Goal: Download file/media

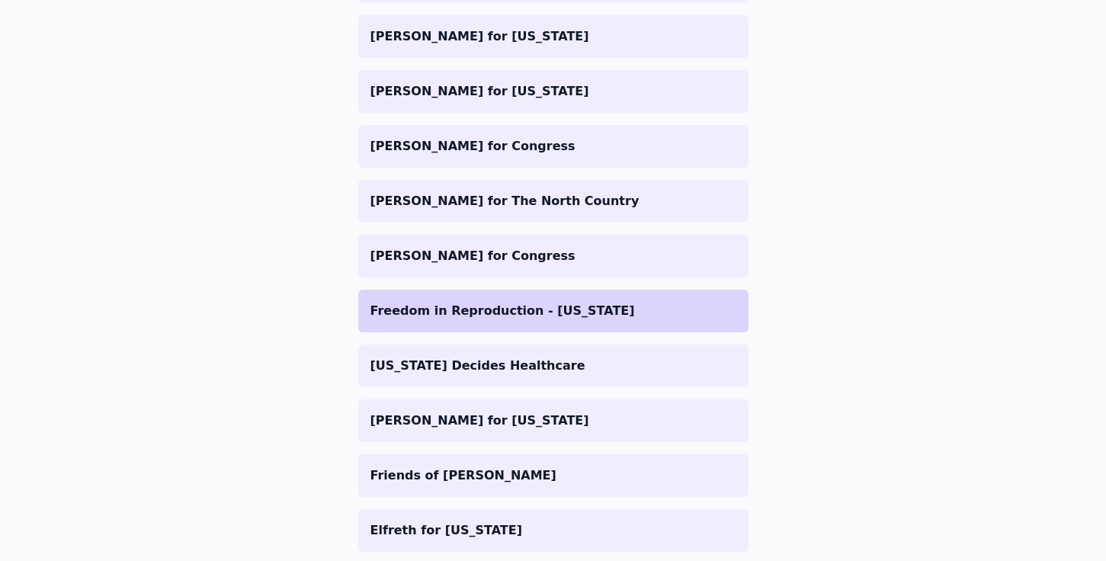
scroll to position [776, 0]
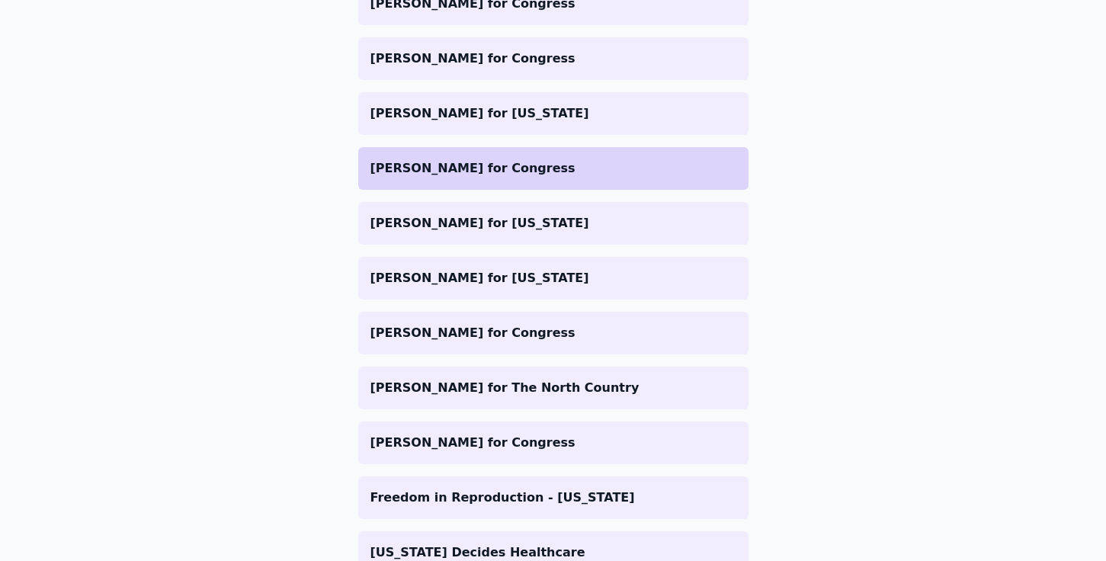
click at [454, 171] on p "[PERSON_NAME] for Congress" at bounding box center [553, 168] width 366 height 18
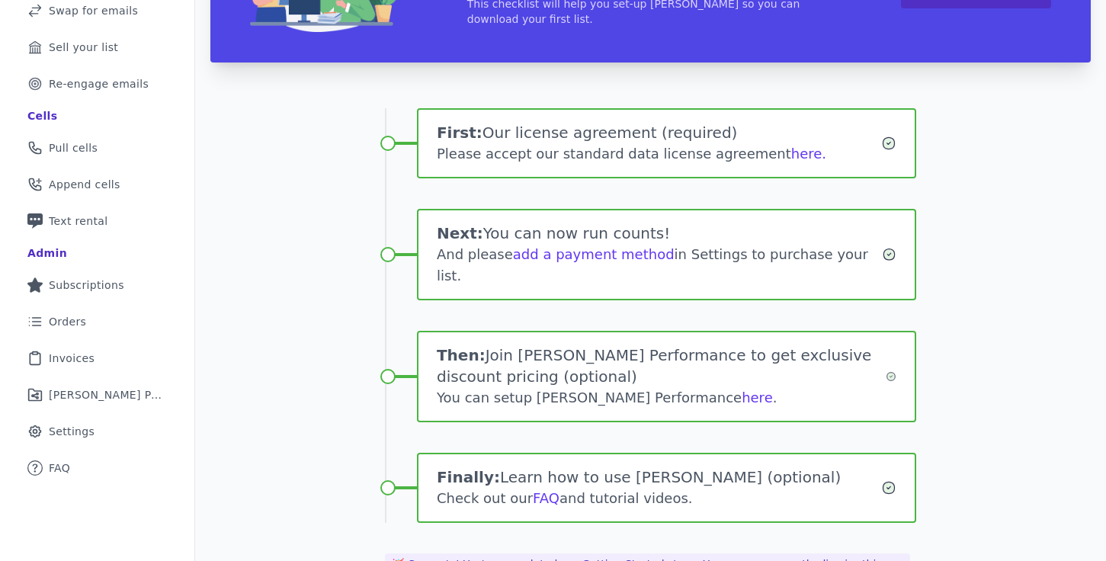
scroll to position [243, 0]
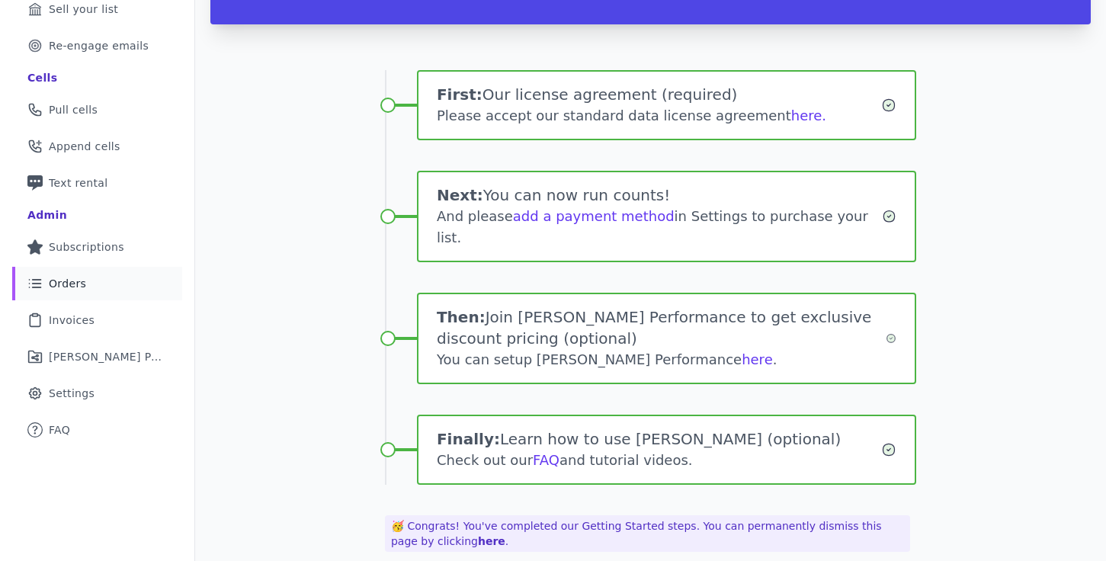
click at [85, 286] on link "List Icon Outline of bulleted list Orders" at bounding box center [97, 284] width 170 height 34
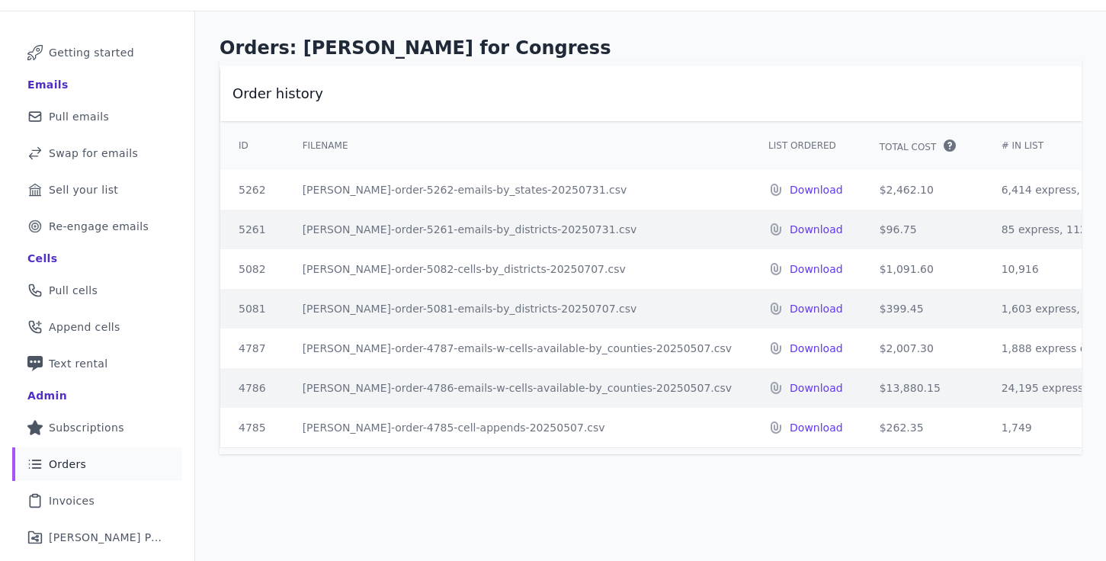
scroll to position [69, 0]
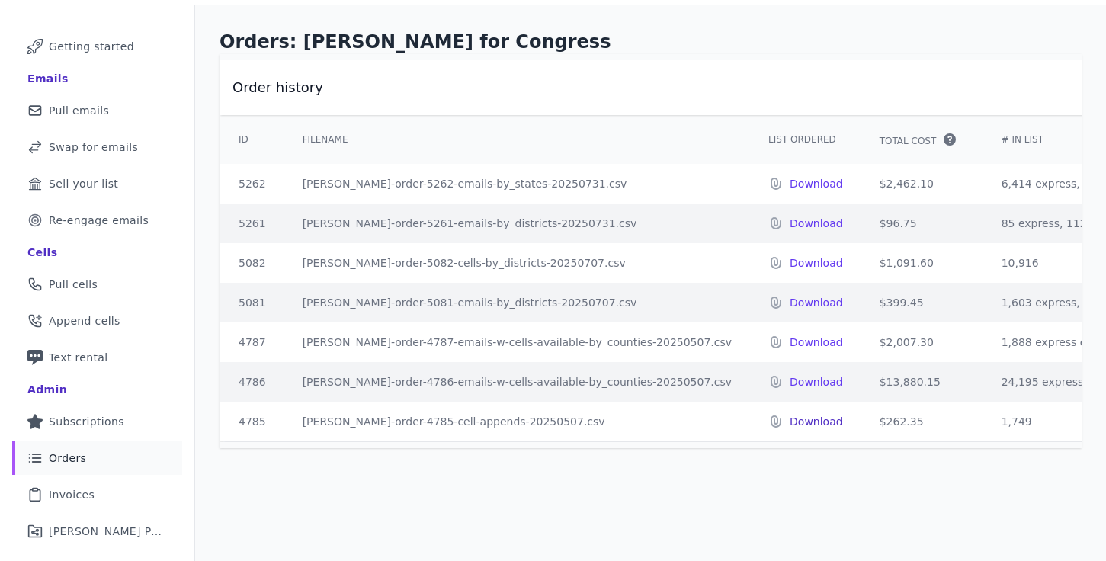
click at [789, 422] on p "Download" at bounding box center [815, 421] width 53 height 15
